Goal: Register for event/course

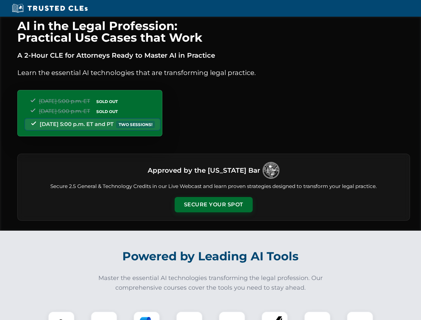
click at [213, 205] on button "Secure Your Spot" at bounding box center [214, 204] width 78 height 15
click at [61, 316] on img at bounding box center [61, 324] width 19 height 19
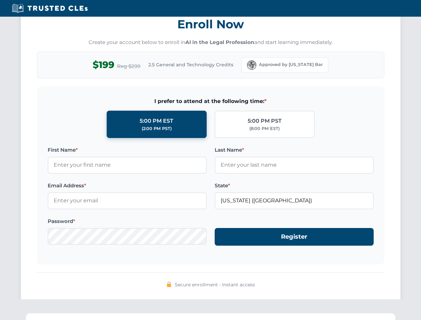
scroll to position [654, 0]
